Goal: Task Accomplishment & Management: Complete application form

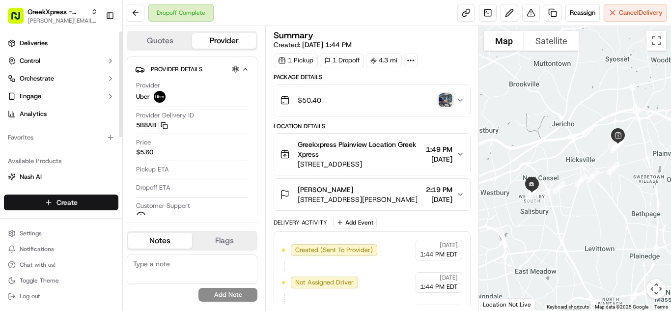
click at [65, 205] on html "GreekXpress - Plainview [EMAIL_ADDRESS][DOMAIN_NAME] Toggle Sidebar Deliveries …" at bounding box center [335, 155] width 671 height 311
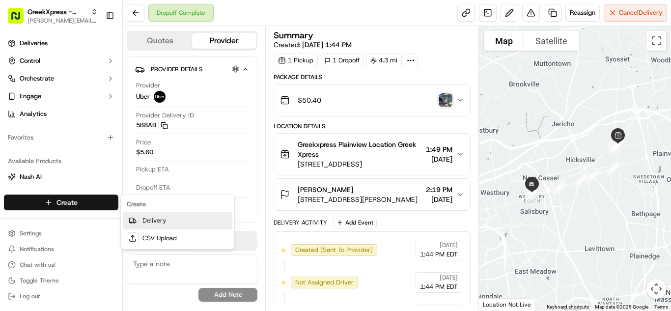
click at [168, 216] on link "Delivery" at bounding box center [177, 221] width 109 height 18
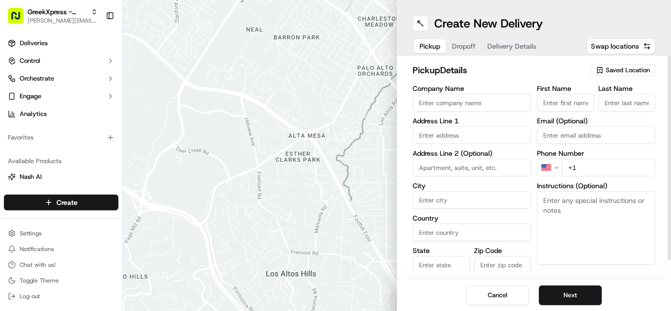
click at [629, 68] on span "Saved Location" at bounding box center [627, 70] width 44 height 9
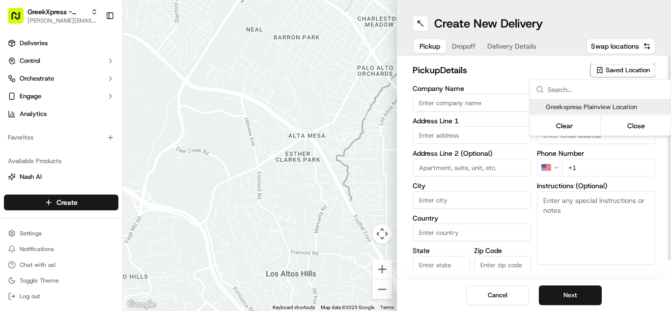
click at [556, 113] on div "Greekxpress Plainview Location" at bounding box center [600, 107] width 140 height 15
type input "Greekxpress Plainview Location"
type input "[STREET_ADDRESS]"
type input "Plainview"
type input "US"
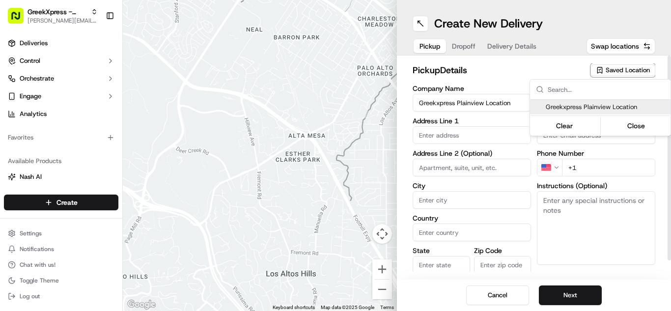
type input "NY"
type input "11803"
type input "Greek"
type input "Xpress"
type input "[PHONE_NUMBER]"
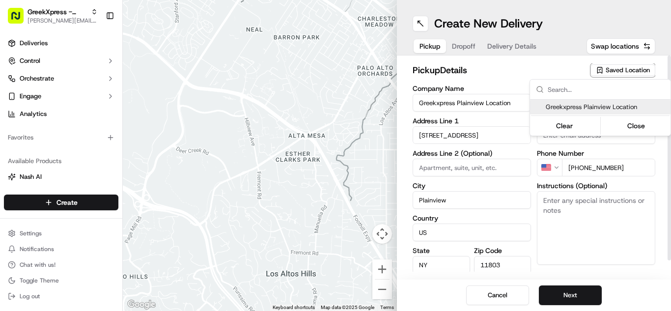
click at [557, 108] on span "Greekxpress Plainview Location" at bounding box center [605, 107] width 121 height 9
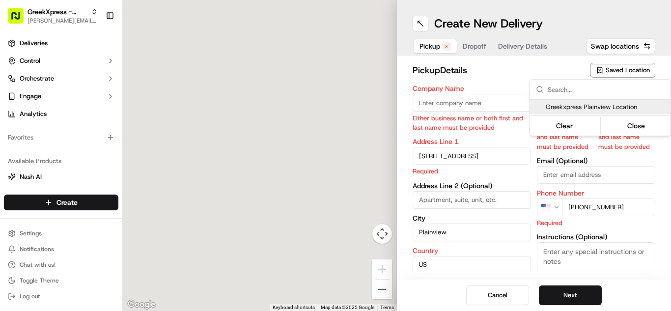
type input "+1"
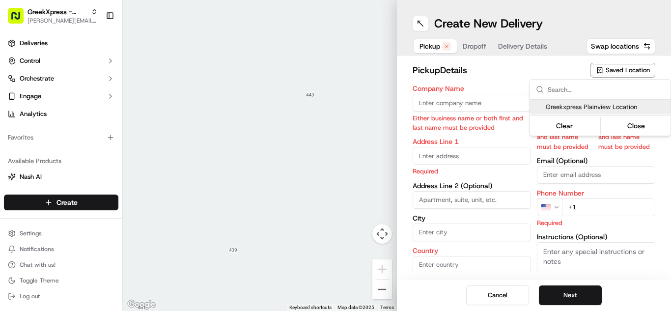
click at [583, 300] on html "GreekXpress - Plainview [EMAIL_ADDRESS][DOMAIN_NAME] Toggle Sidebar Deliveries …" at bounding box center [335, 155] width 671 height 311
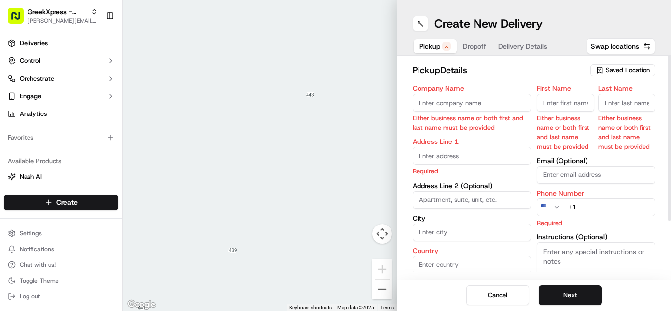
click at [614, 67] on span "Saved Location" at bounding box center [627, 70] width 44 height 9
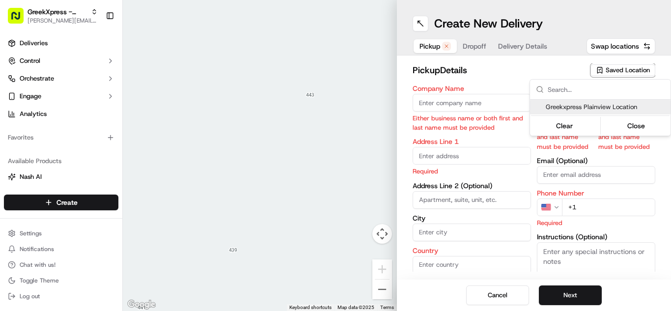
click at [567, 107] on span "Greekxpress Plainview Location" at bounding box center [605, 107] width 121 height 9
type input "Greekxpress Plainview Location"
type input "[STREET_ADDRESS]"
type input "Plainview"
type input "US"
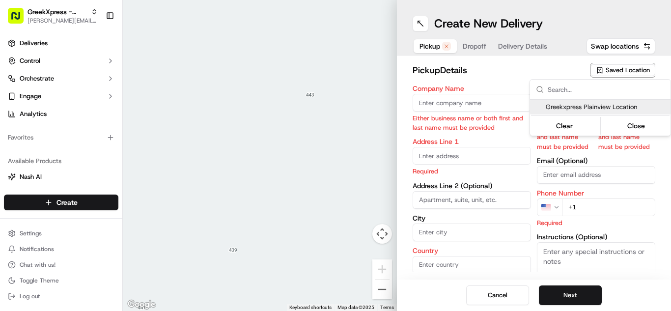
type input "NY"
type input "11803"
type input "Greek"
type input "Xpress"
type input "[PHONE_NUMBER]"
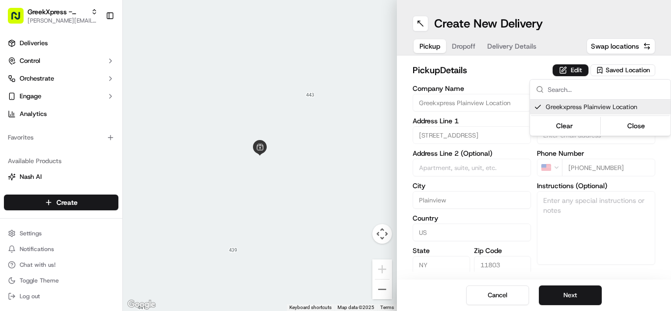
click at [584, 299] on html "GreekXpress - Plainview [EMAIL_ADDRESS][DOMAIN_NAME] Toggle Sidebar Deliveries …" at bounding box center [335, 155] width 671 height 311
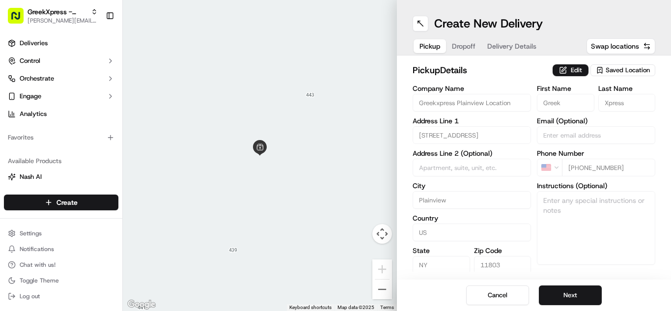
click at [584, 299] on button "Next" at bounding box center [570, 295] width 63 height 20
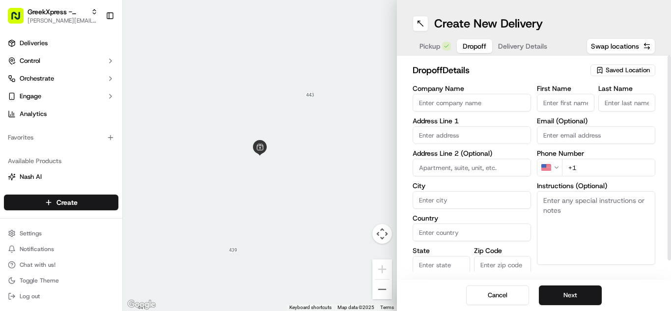
click at [545, 106] on input "First Name" at bounding box center [565, 103] width 57 height 18
type input "[PERSON_NAME]"
click at [615, 97] on input "Last Name" at bounding box center [626, 103] width 57 height 18
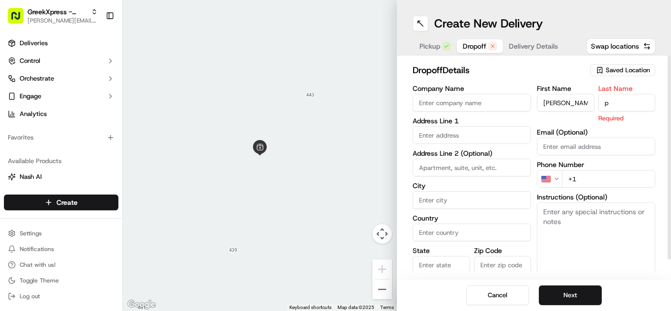
type input "p"
click at [426, 135] on input "text" at bounding box center [471, 135] width 118 height 18
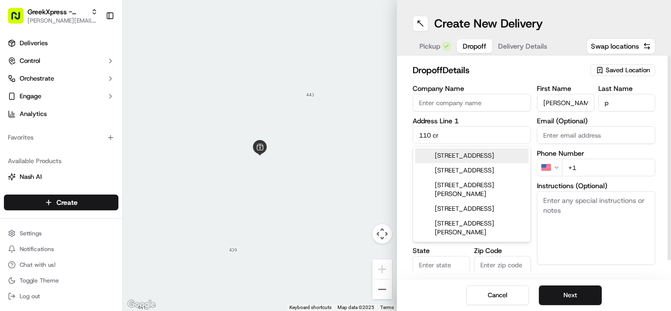
click at [455, 159] on div "[STREET_ADDRESS]" at bounding box center [471, 155] width 113 height 15
type input "[STREET_ADDRESS]"
type input "Woodbury"
type input "[GEOGRAPHIC_DATA]"
type input "NY"
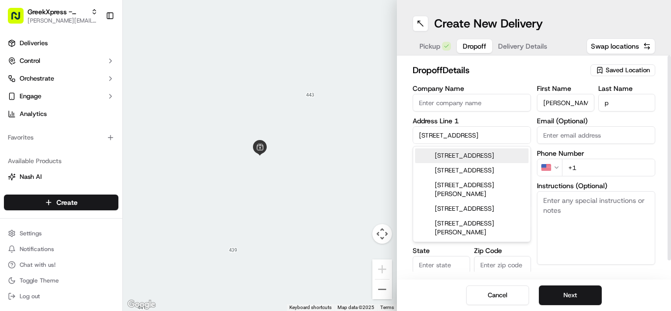
type input "11797"
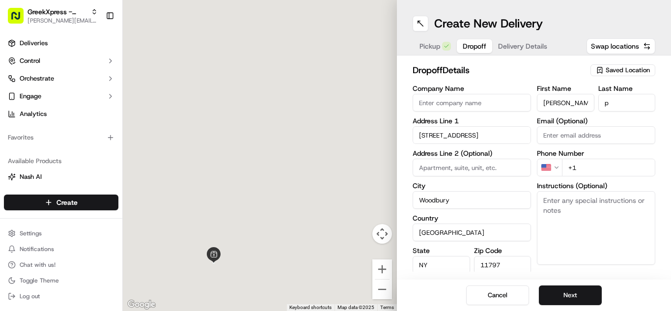
type input "[STREET_ADDRESS]"
click at [600, 222] on textarea "Instructions (Optional)" at bounding box center [596, 228] width 118 height 74
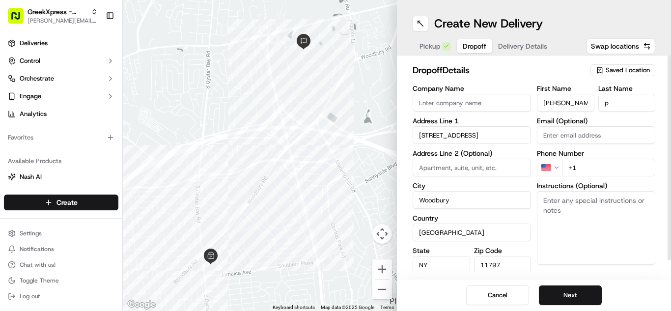
paste textarea "PLEASE DONT LEAVE FOOD OUTSIDE< HAND DIRECTLY TO CUSTOMER"
type textarea "PLEASE DONT LEAVE FOOD OUTSIDE< HAND DIRECTLY TO CUSTOMER"
click at [597, 159] on input "+1" at bounding box center [608, 168] width 93 height 18
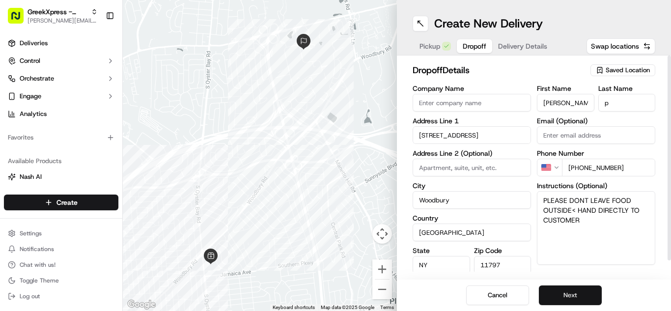
type input "[PHONE_NUMBER]"
drag, startPoint x: 568, startPoint y: 293, endPoint x: 557, endPoint y: 298, distance: 11.9
click at [566, 294] on button "Next" at bounding box center [570, 295] width 63 height 20
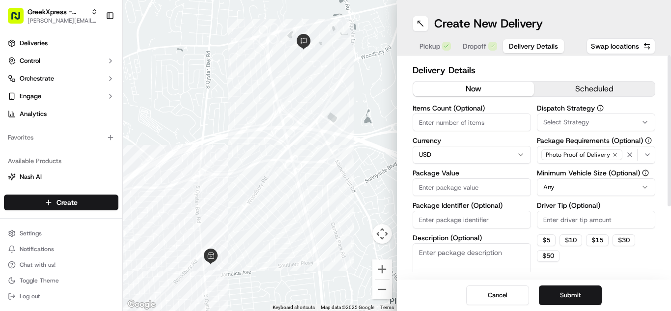
click at [579, 219] on input "Driver Tip (Optional)" at bounding box center [596, 220] width 118 height 18
type input "3.00"
click at [465, 186] on input "Package Value" at bounding box center [471, 187] width 118 height 18
type input "25.75"
click at [600, 292] on button "Submit" at bounding box center [570, 295] width 63 height 20
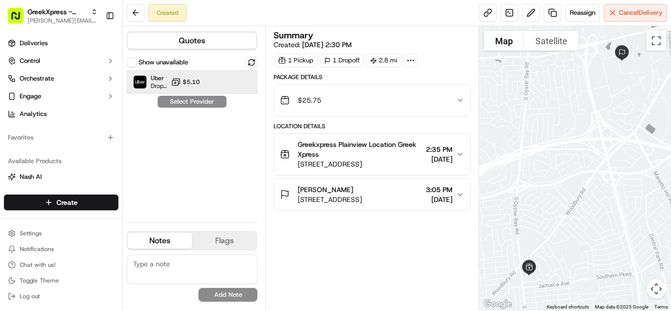
click at [164, 75] on span "Uber" at bounding box center [159, 78] width 16 height 8
click at [202, 107] on button "Assign Provider" at bounding box center [192, 102] width 70 height 12
